Goal: Task Accomplishment & Management: Manage account settings

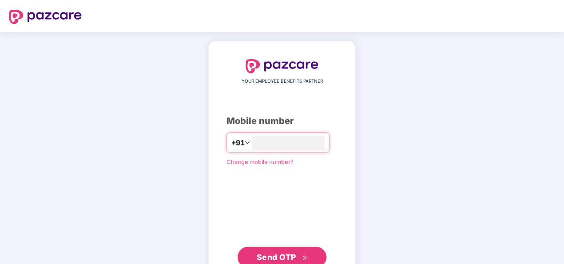
type input "**********"
click at [251, 199] on div "**********" at bounding box center [282, 163] width 111 height 209
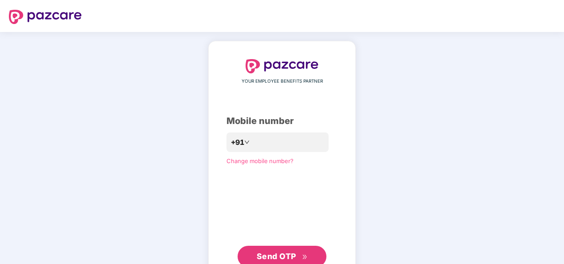
click at [286, 251] on span "Send OTP" at bounding box center [282, 256] width 51 height 12
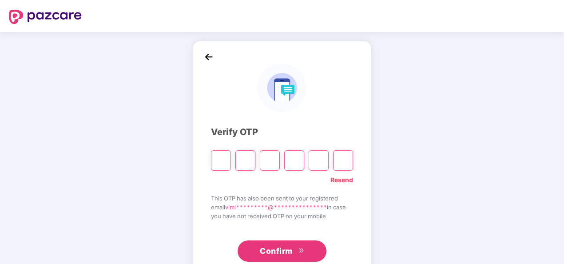
type input "*"
click at [268, 165] on input "Digit 3" at bounding box center [270, 160] width 20 height 20
type input "*"
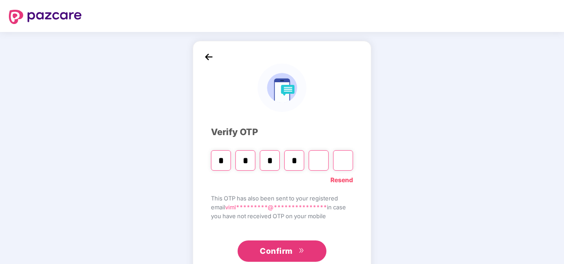
type input "*"
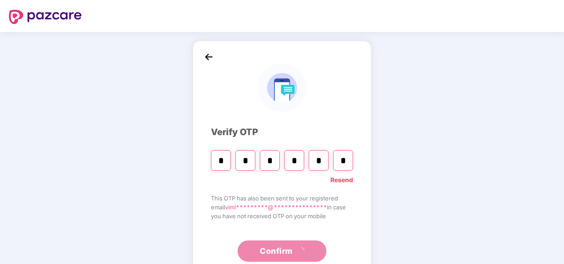
type input "*"
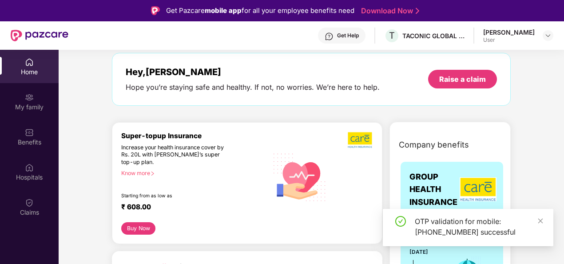
scroll to position [89, 0]
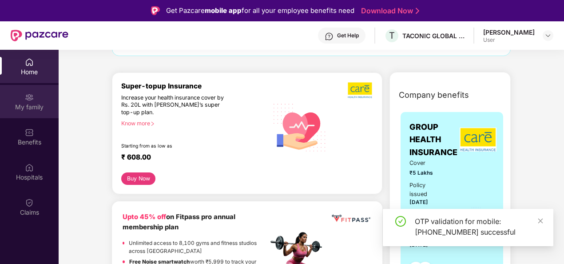
click at [23, 106] on div "My family" at bounding box center [29, 107] width 59 height 9
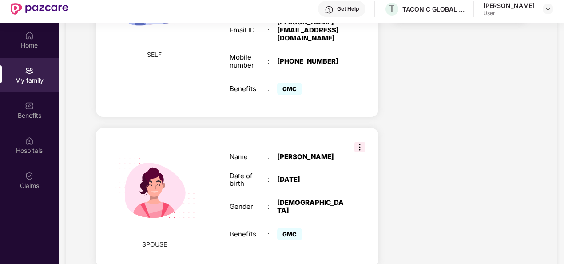
scroll to position [50, 0]
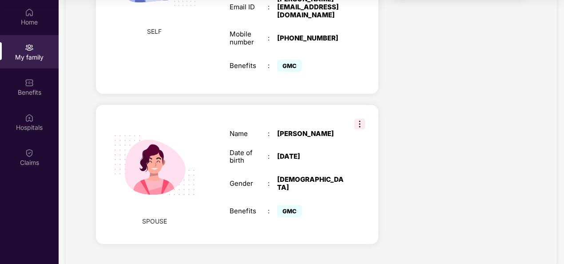
click at [359, 119] on img at bounding box center [359, 124] width 11 height 11
click at [263, 149] on div "Date of birth" at bounding box center [249, 157] width 38 height 16
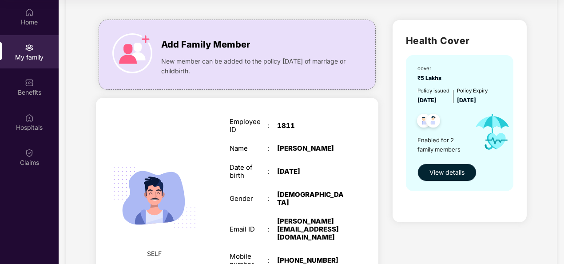
click at [447, 171] on span "View details" at bounding box center [447, 172] width 35 height 10
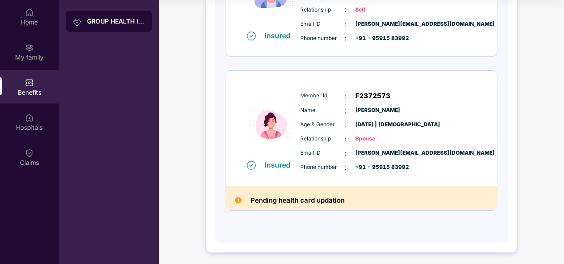
scroll to position [189, 0]
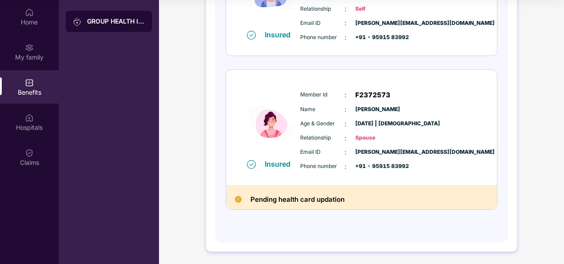
click at [309, 200] on h2 "Pending health card updation" at bounding box center [298, 200] width 94 height 12
click at [325, 194] on h2 "Pending health card updation" at bounding box center [298, 200] width 94 height 12
click at [249, 163] on img at bounding box center [251, 164] width 9 height 9
click at [285, 204] on div "Pending health card updation" at bounding box center [361, 197] width 271 height 25
click at [370, 137] on span "Spouse" at bounding box center [377, 138] width 44 height 8
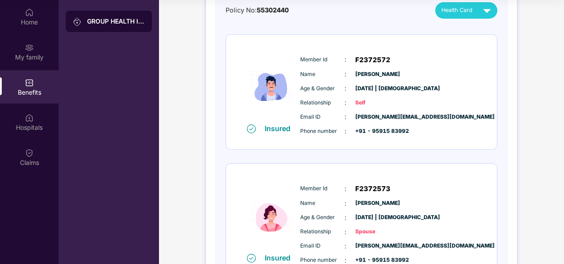
scroll to position [0, 0]
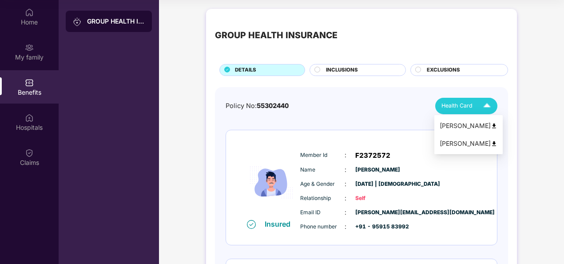
click at [491, 142] on img at bounding box center [494, 143] width 7 height 7
click at [209, 125] on div "GROUP HEALTH INSURANCE DETAILS INCLUSIONS EXCLUSIONS Policy No: 55302440 Health…" at bounding box center [361, 225] width 311 height 432
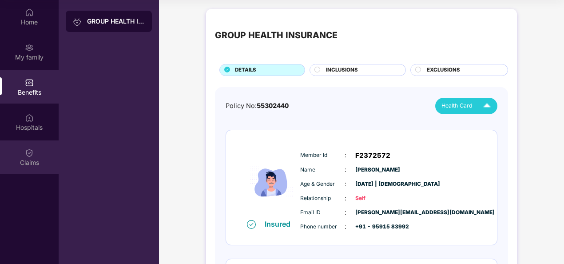
click at [30, 149] on img at bounding box center [29, 152] width 9 height 9
